Goal: Task Accomplishment & Management: Check status

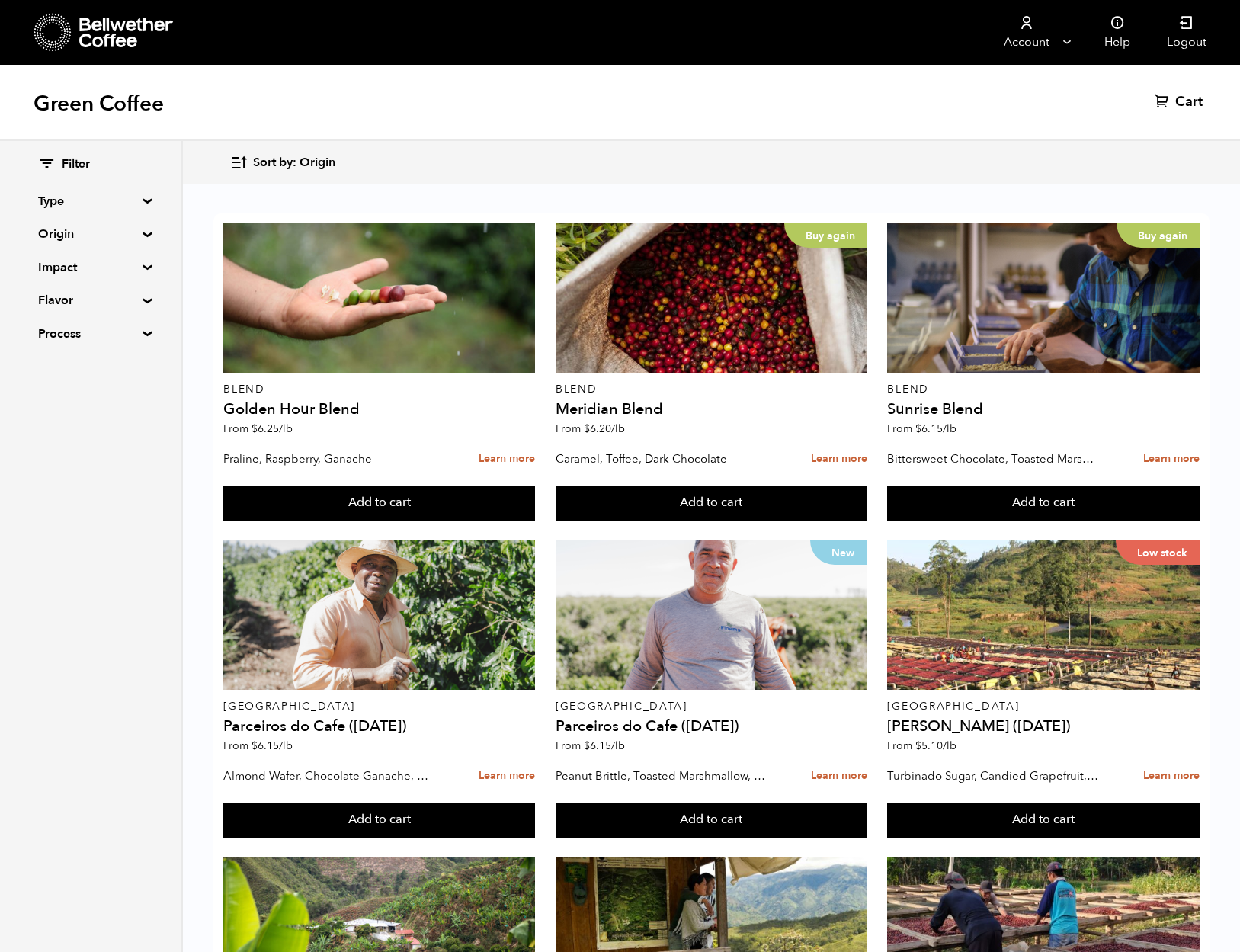
scroll to position [1199, 0]
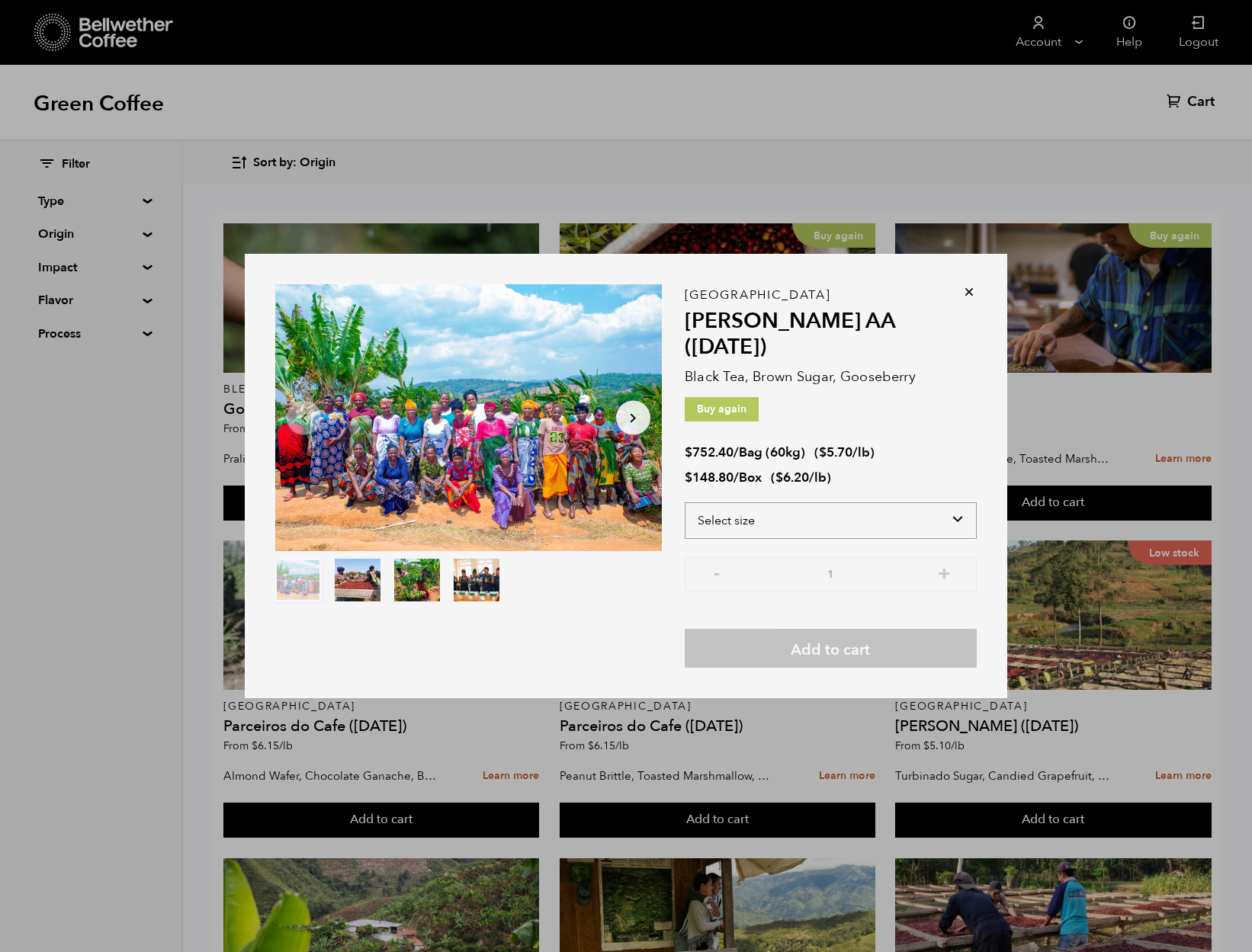
select select "bag-3"
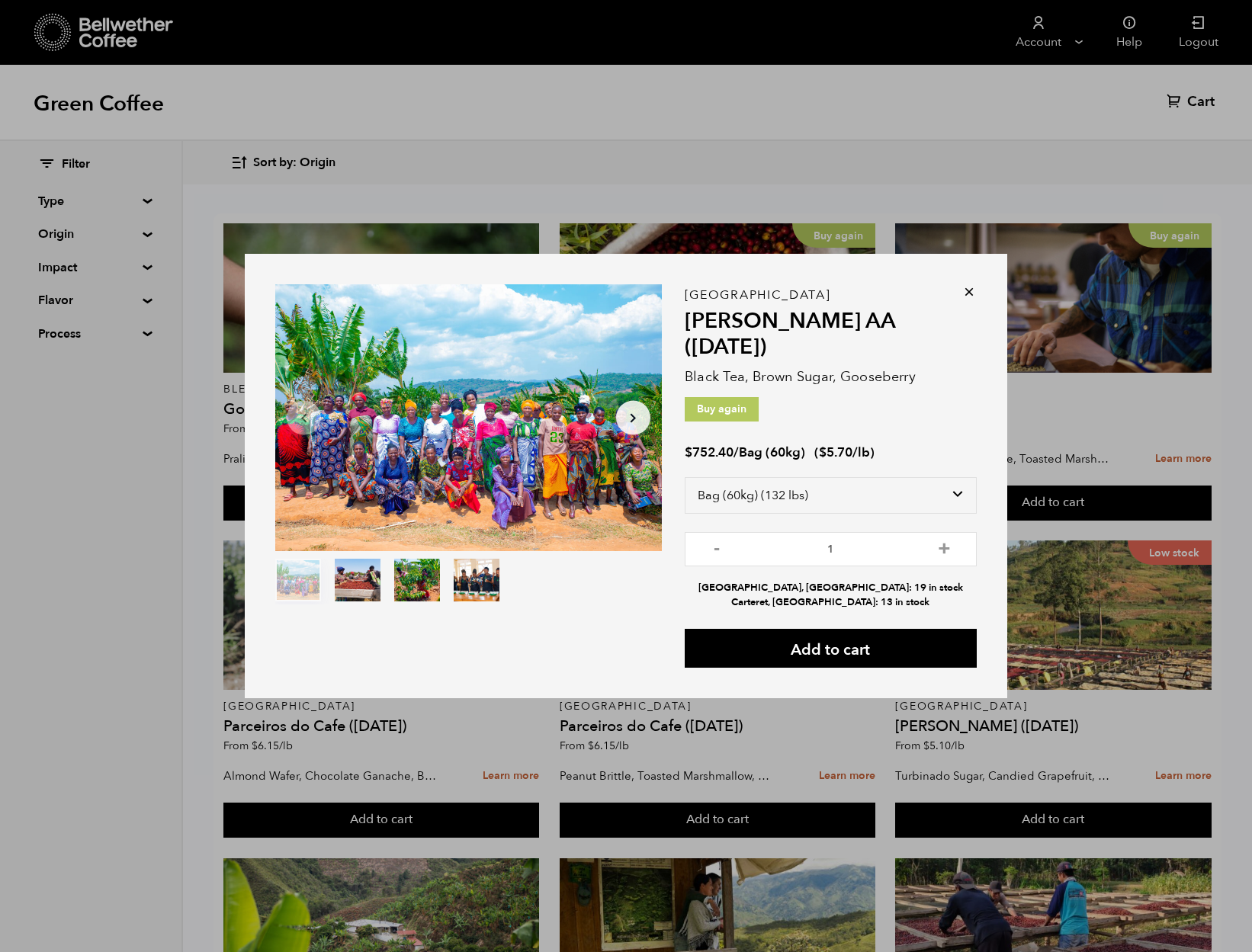
click at [969, 299] on icon at bounding box center [969, 291] width 16 height 15
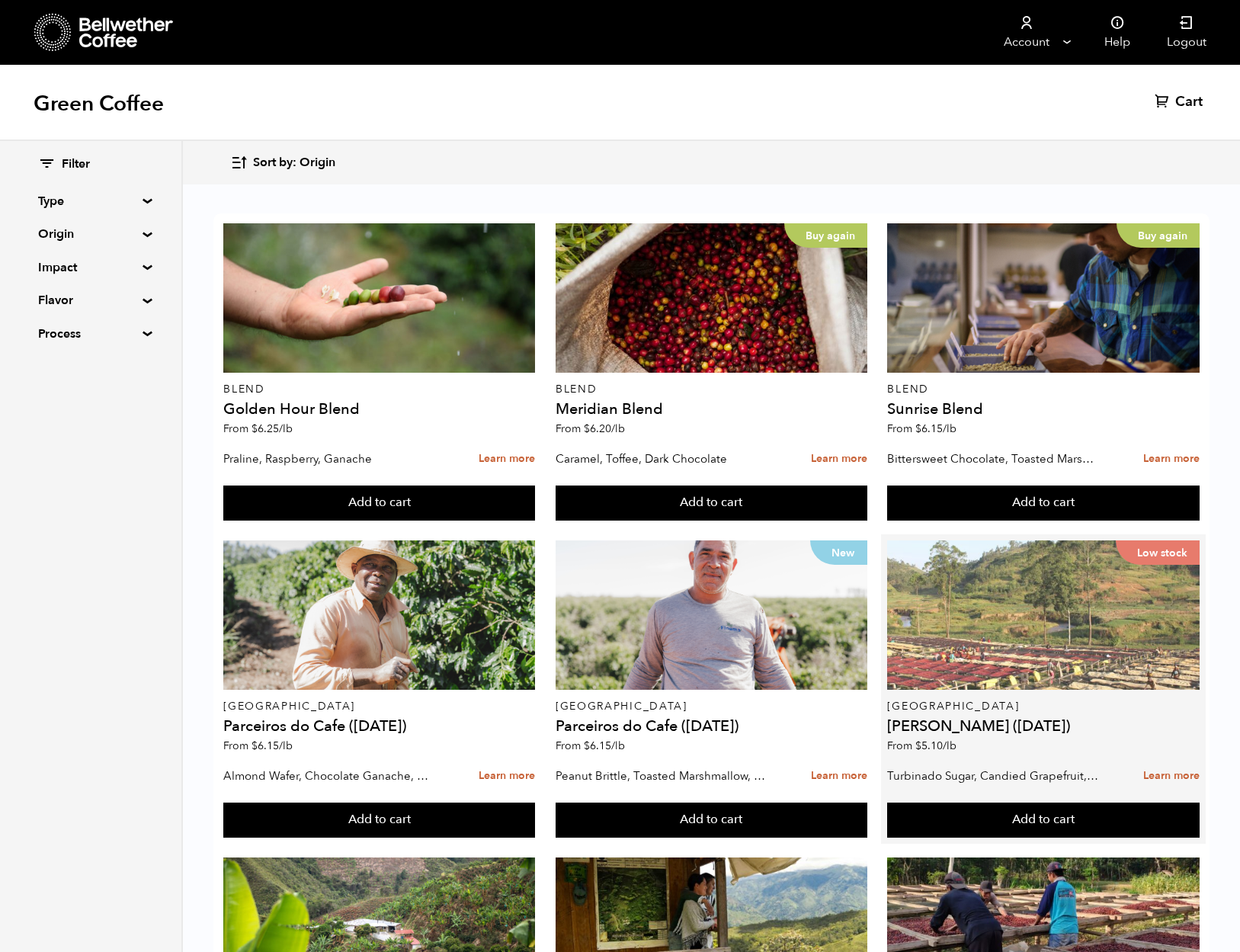
click at [1058, 540] on div "Low stock" at bounding box center [1043, 614] width 312 height 149
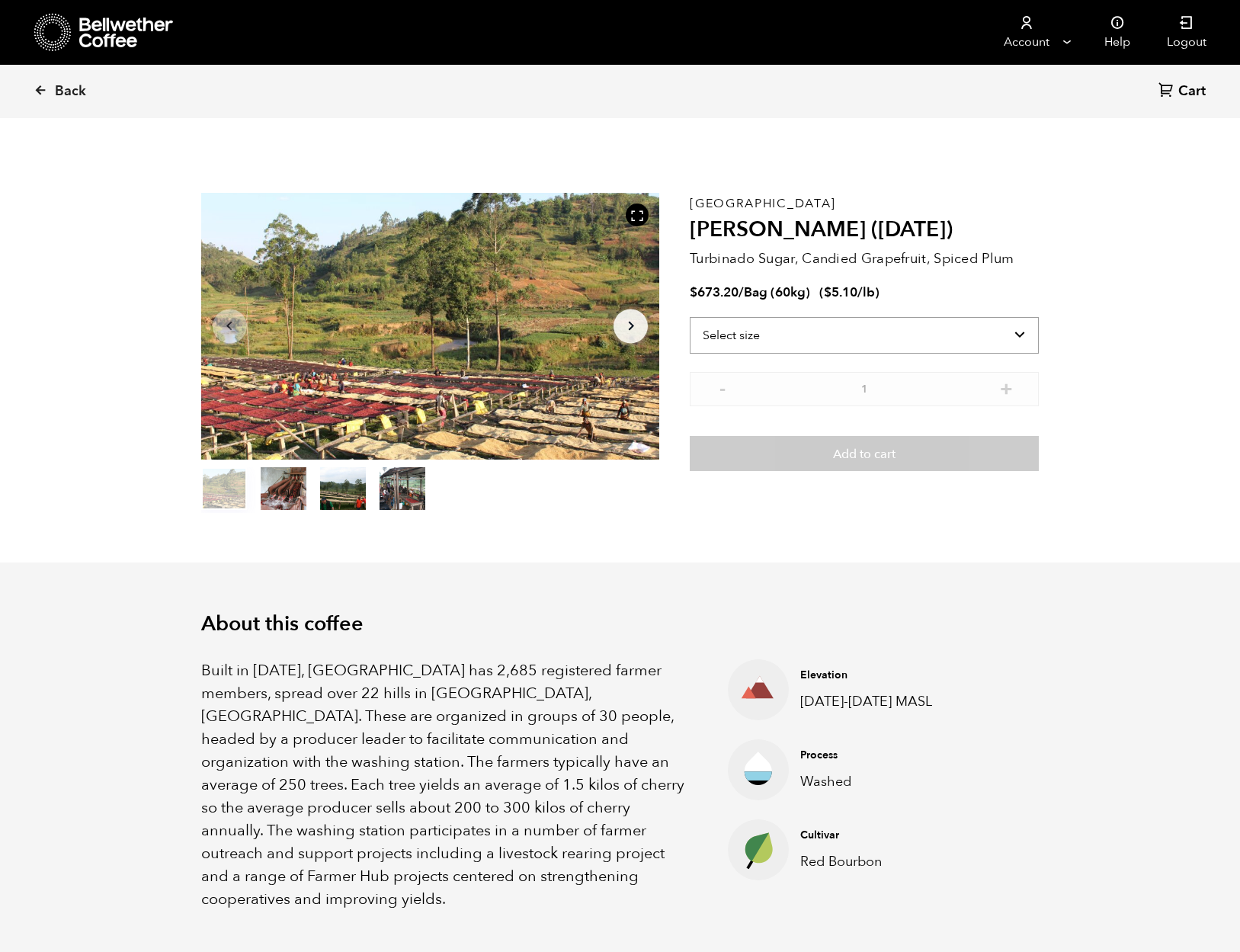
scroll to position [663, 812]
select select "bag-3"
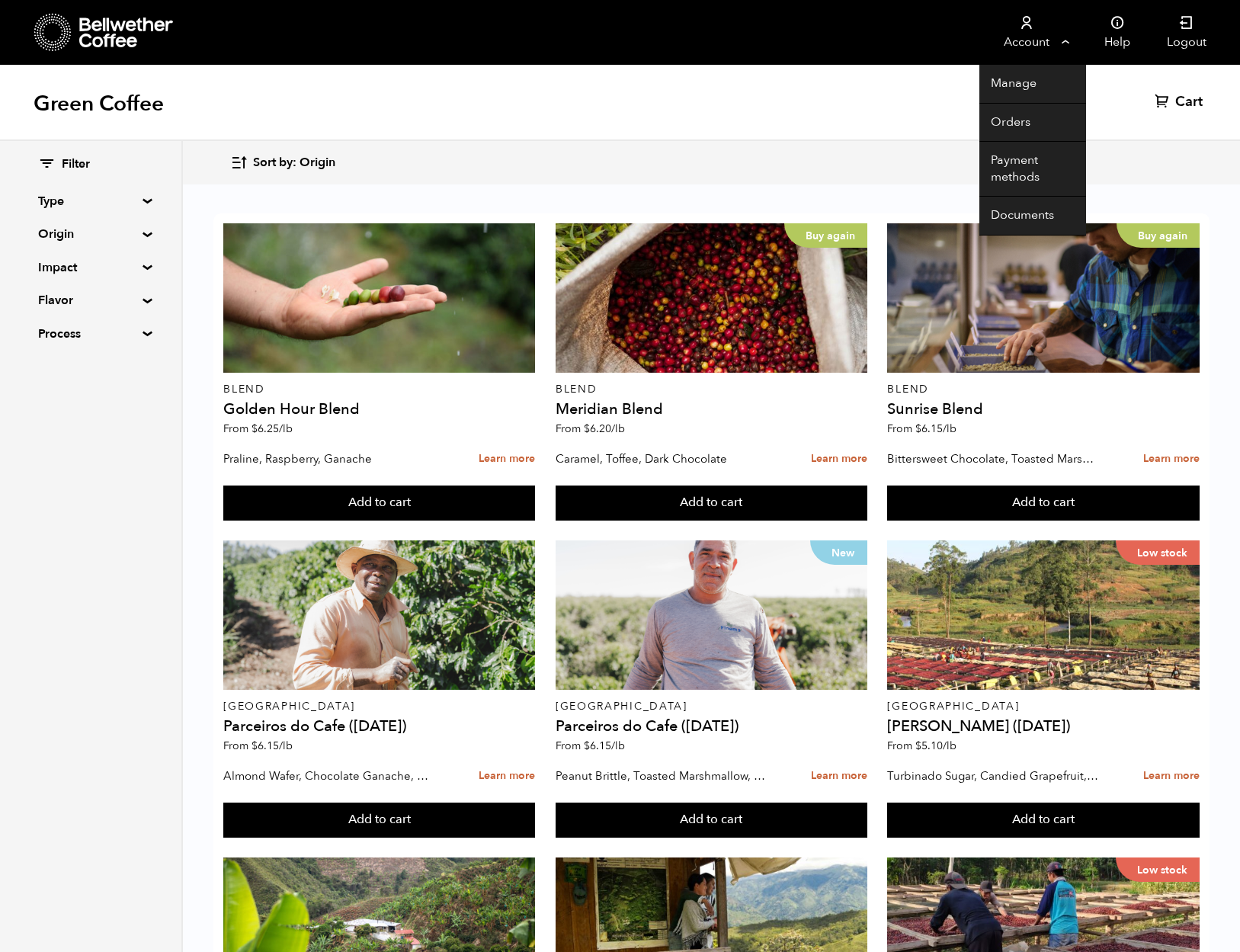
click at [1024, 28] on icon at bounding box center [1026, 23] width 16 height 15
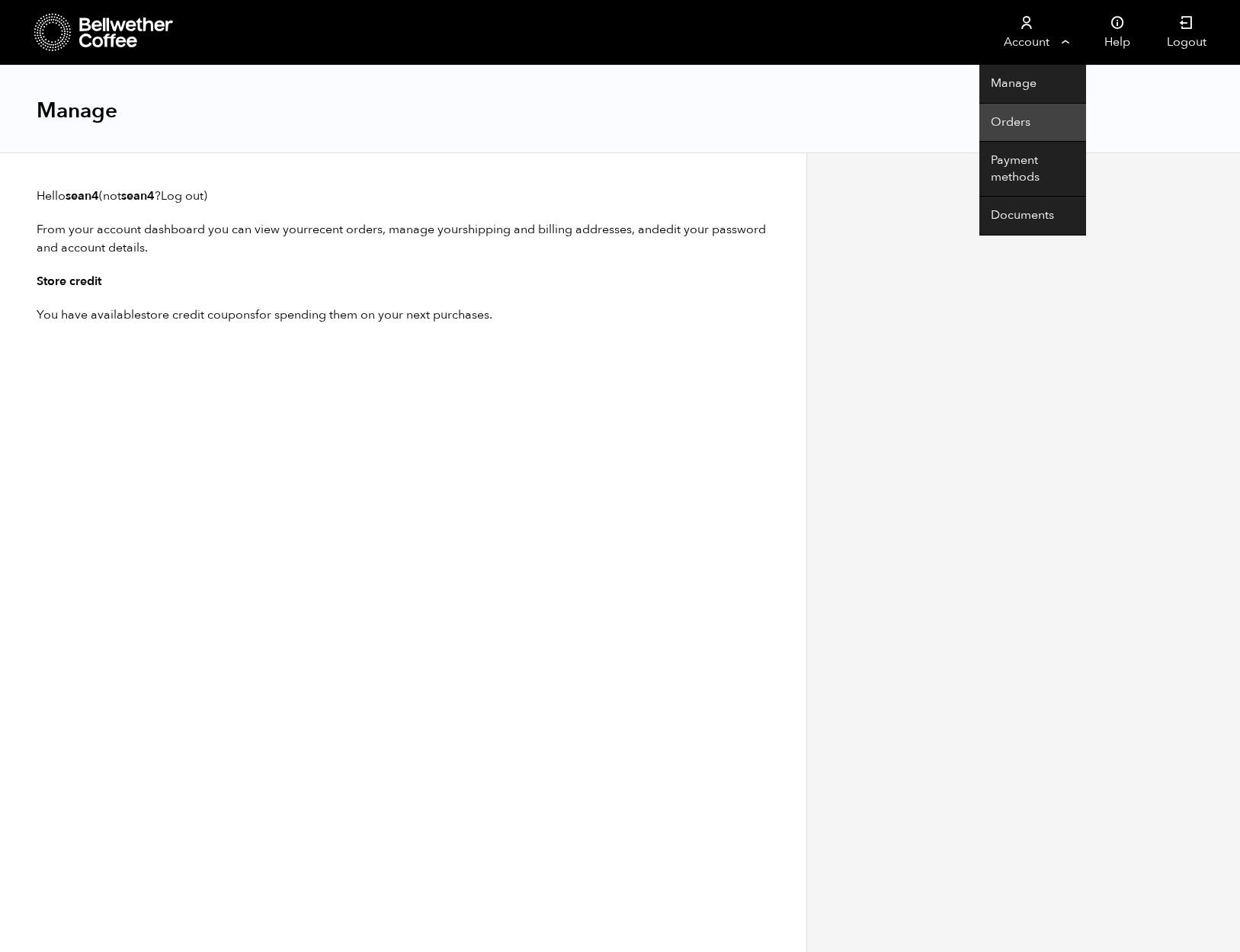
click at [1009, 113] on link "Orders" at bounding box center [1032, 123] width 107 height 39
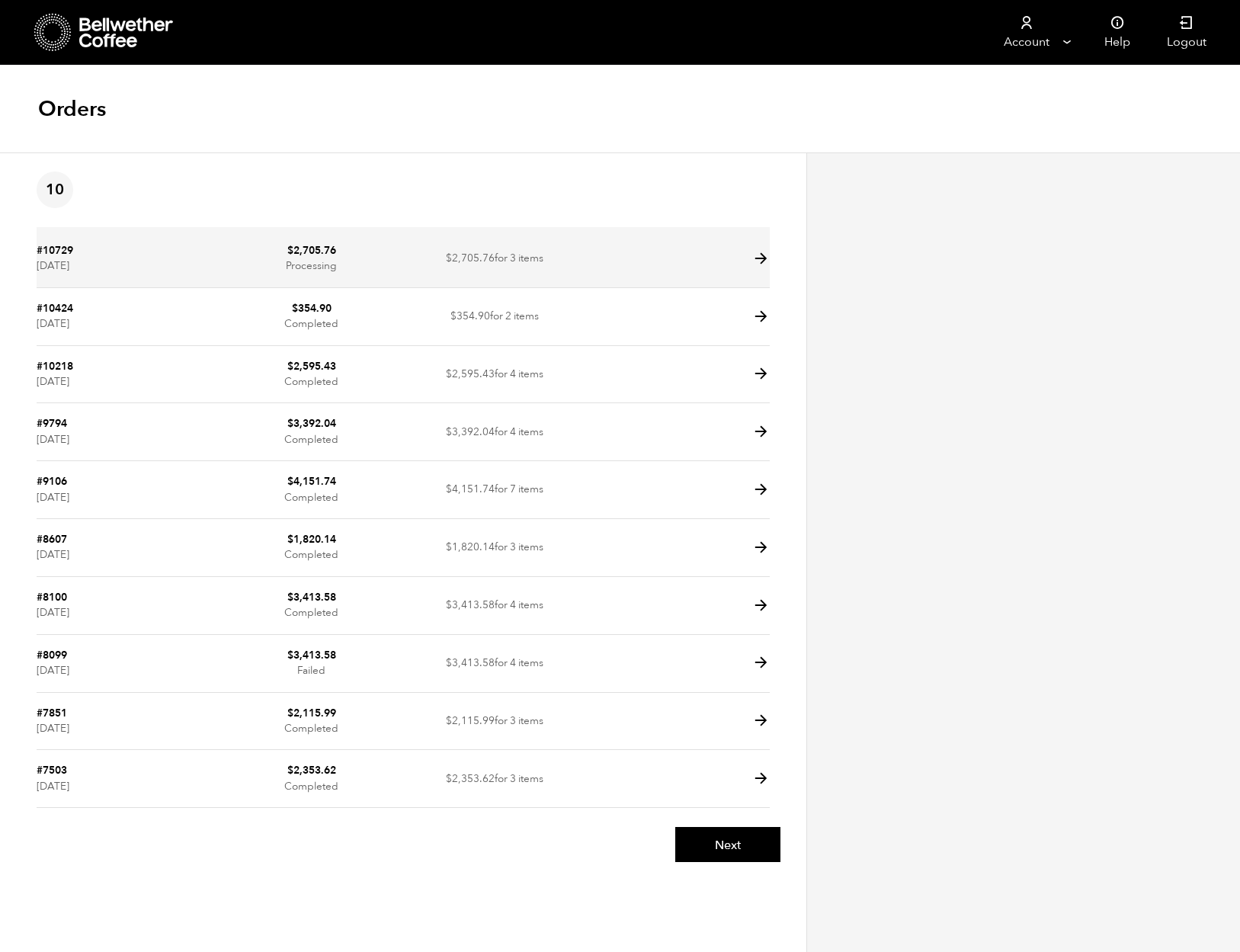
click at [759, 258] on icon at bounding box center [760, 258] width 17 height 17
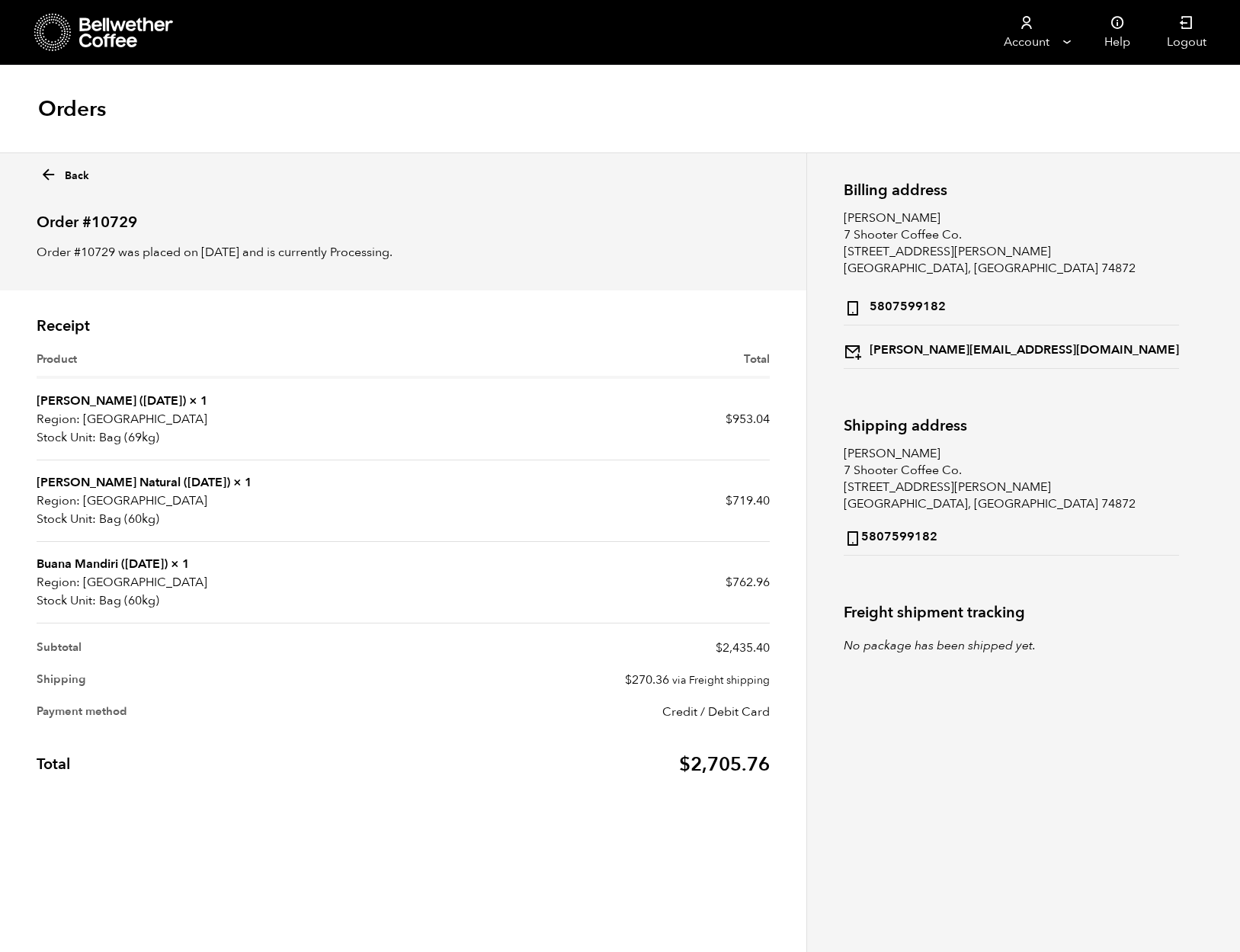
click at [972, 755] on div "Billing address [PERSON_NAME] 7 Shooter Coffee Co. [STREET_ADDRESS][PERSON_NAME…" at bounding box center [1022, 552] width 433 height 799
click at [1100, 392] on div "Billing address [PERSON_NAME] 7 Shooter Coffee Co. [STREET_ADDRESS][PERSON_NAME…" at bounding box center [1023, 361] width 383 height 389
